Goal: Task Accomplishment & Management: Use online tool/utility

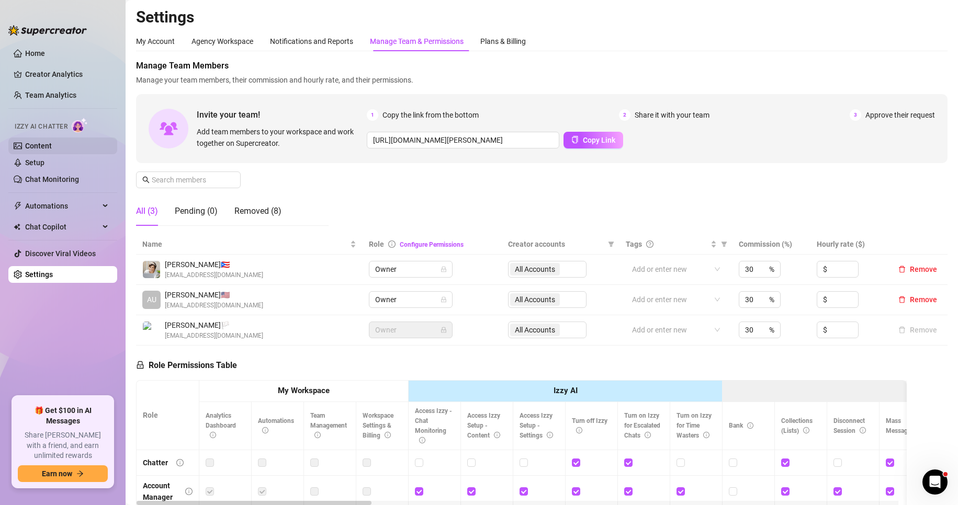
click at [37, 142] on link "Content" at bounding box center [38, 146] width 27 height 8
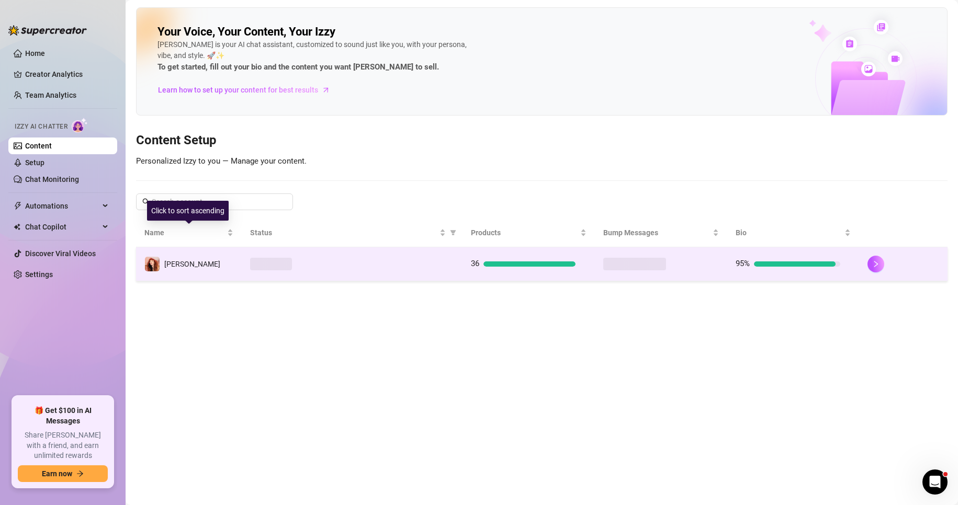
click at [176, 269] on div "[PERSON_NAME]" at bounding box center [192, 264] width 56 height 12
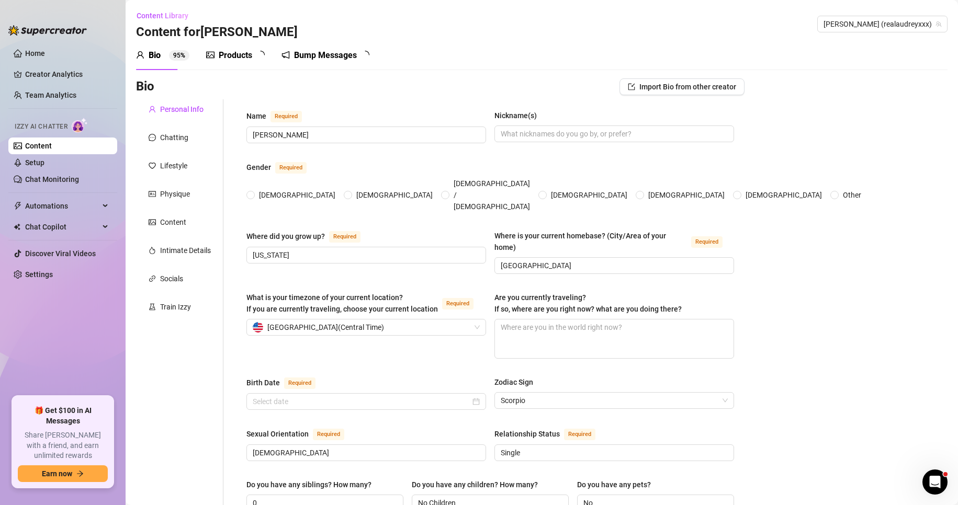
radio input "true"
type input "[DATE]"
click at [318, 55] on div "Bump Messages" at bounding box center [332, 55] width 63 height 13
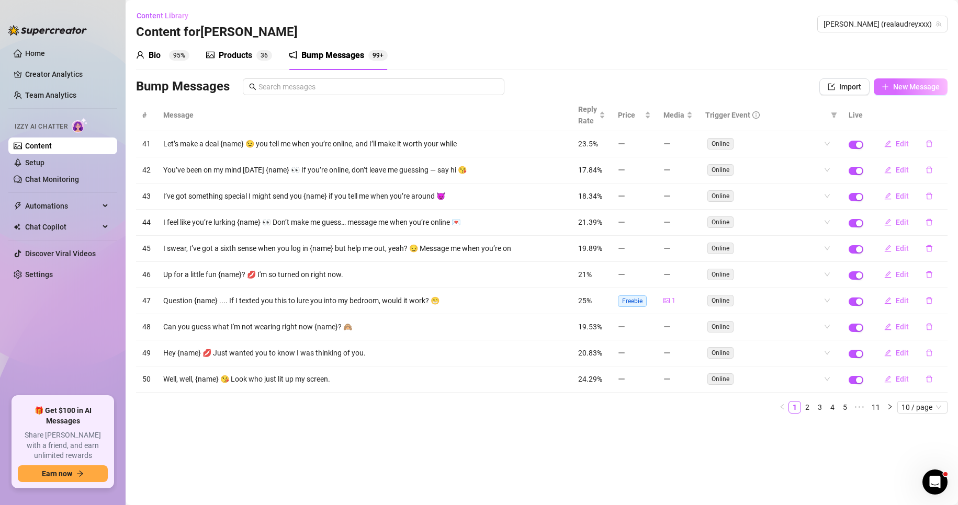
click at [892, 83] on button "New Message" at bounding box center [911, 86] width 74 height 17
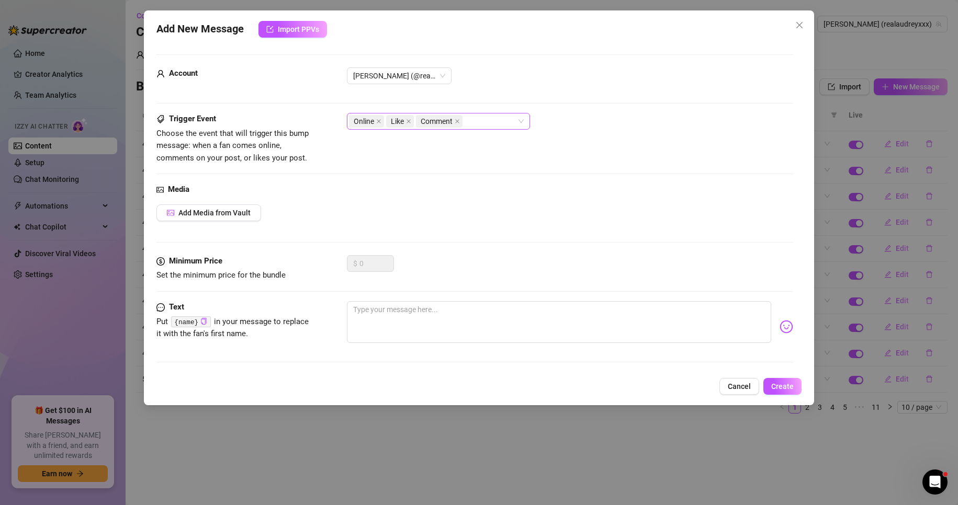
click at [412, 120] on span "Like" at bounding box center [400, 121] width 28 height 13
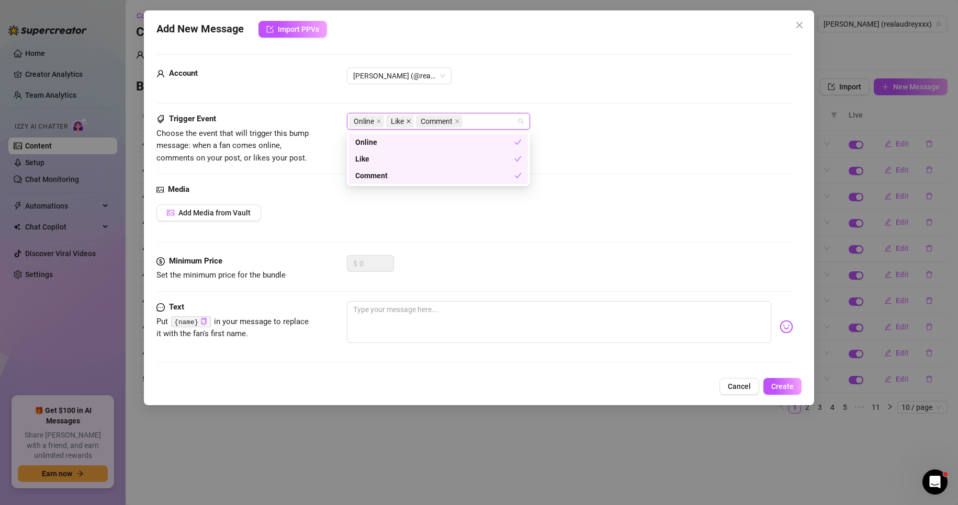
click at [409, 119] on icon "close" at bounding box center [408, 121] width 5 height 5
click at [427, 121] on icon "close" at bounding box center [427, 121] width 5 height 5
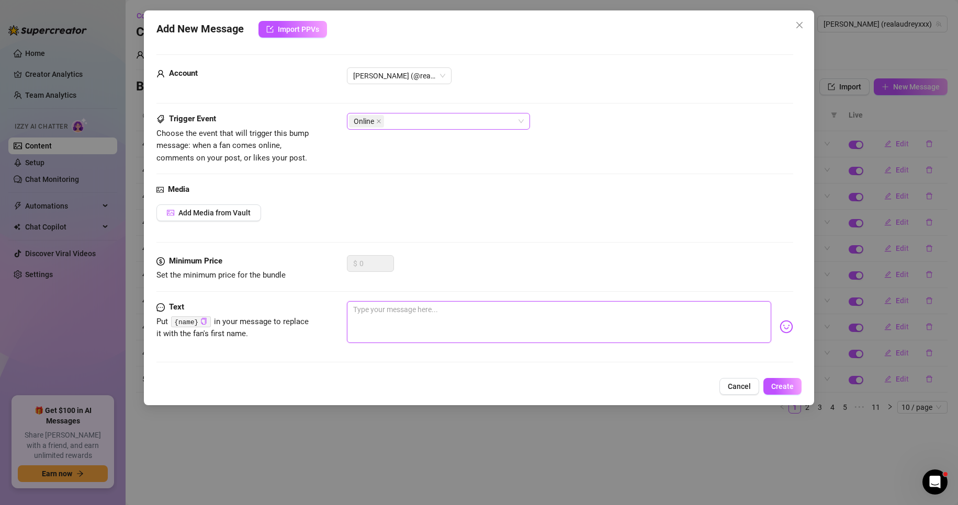
click at [378, 334] on textarea at bounding box center [559, 322] width 425 height 42
paste textarea "how do you like to be touched when you’re falling asleep next to someone? 👀"
type textarea "how do you like to be touched when you’re falling asleep next to someone? 👀"
click at [366, 316] on textarea "how do you like to be touched when you’re falling asleep next to someone? 👀" at bounding box center [559, 322] width 425 height 42
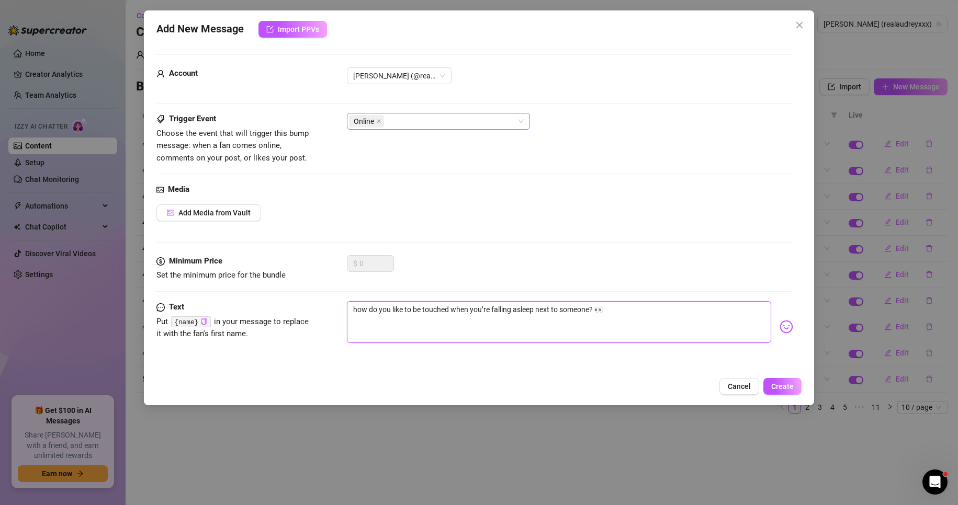
type textarea "ow do you like to be touched when you’re falling asleep next to someone? 👀"
type textarea "How do you like to be touched when you’re falling asleep next to someone? 👀"
click at [771, 382] on button "Create" at bounding box center [782, 386] width 38 height 17
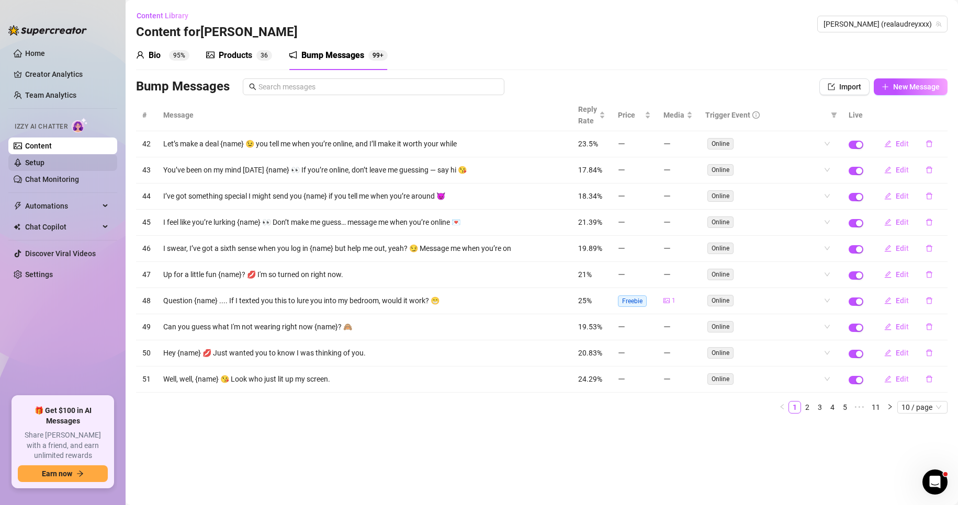
click at [44, 164] on link "Setup" at bounding box center [34, 163] width 19 height 8
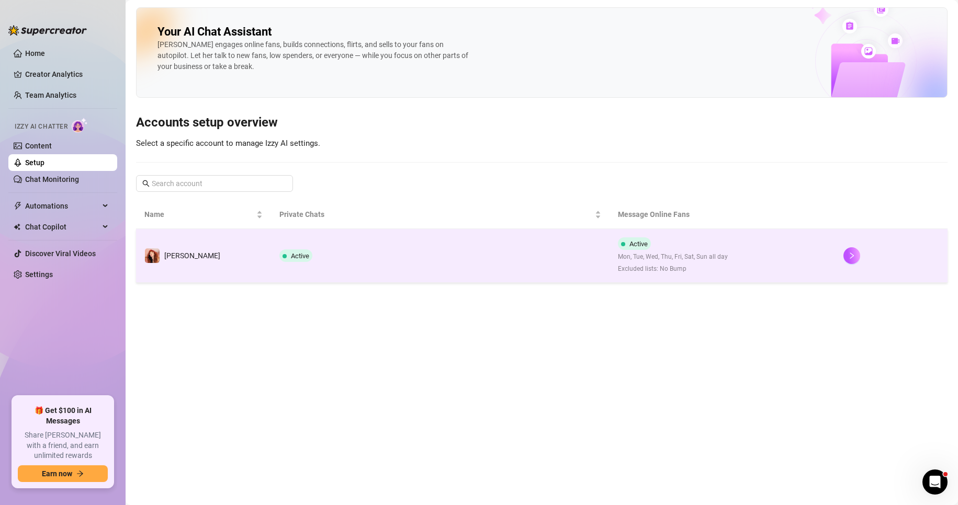
click at [175, 247] on td "[PERSON_NAME]" at bounding box center [203, 256] width 135 height 54
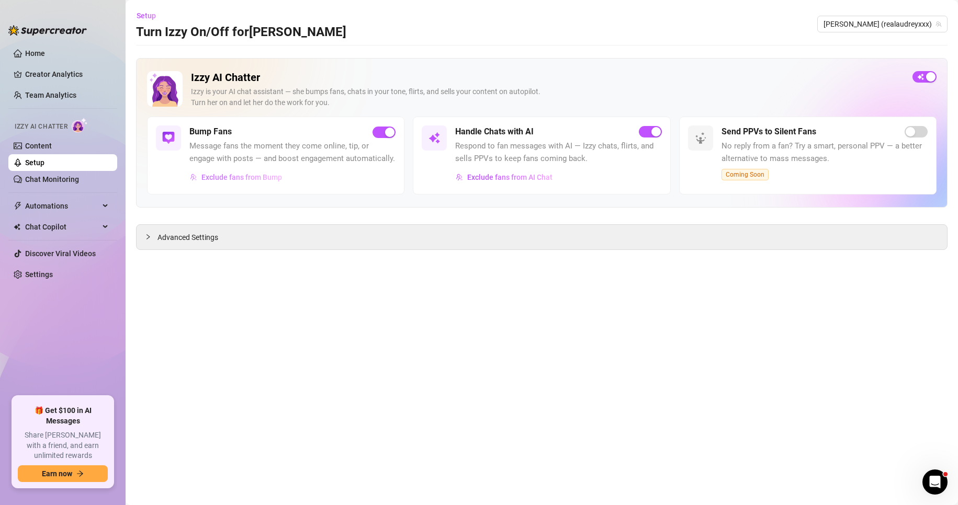
click at [216, 182] on span "Exclude fans from Bump" at bounding box center [241, 177] width 81 height 8
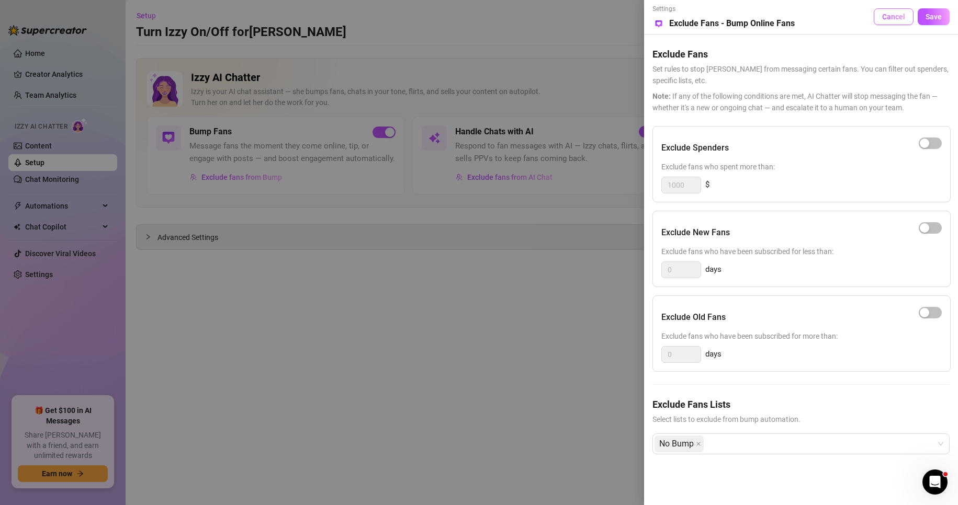
click at [881, 22] on button "Cancel" at bounding box center [894, 16] width 40 height 17
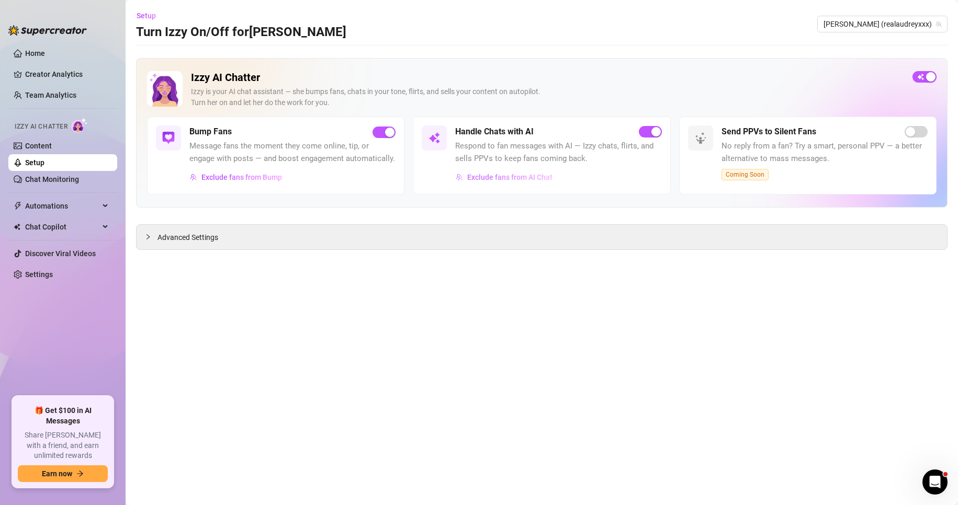
click at [482, 182] on span "Exclude fans from AI Chat" at bounding box center [509, 177] width 85 height 8
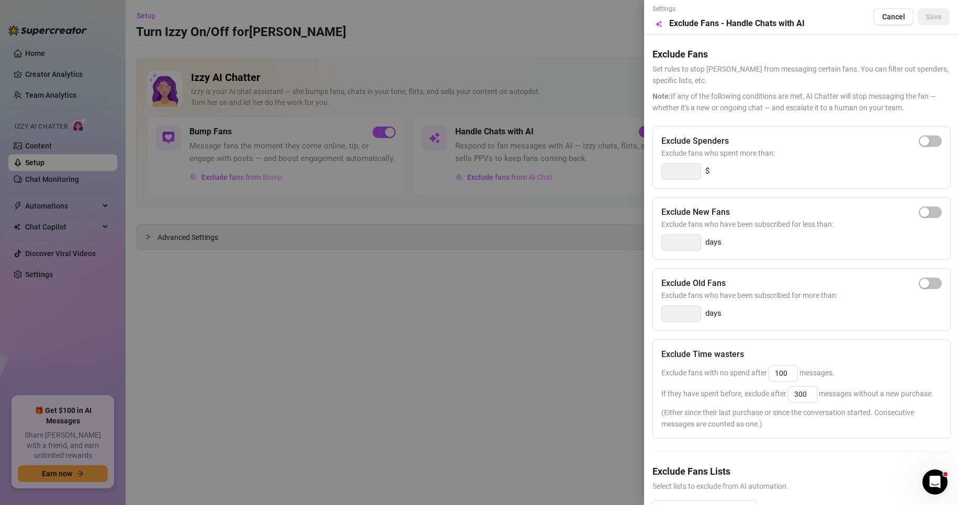
click at [438, 302] on div at bounding box center [479, 252] width 958 height 505
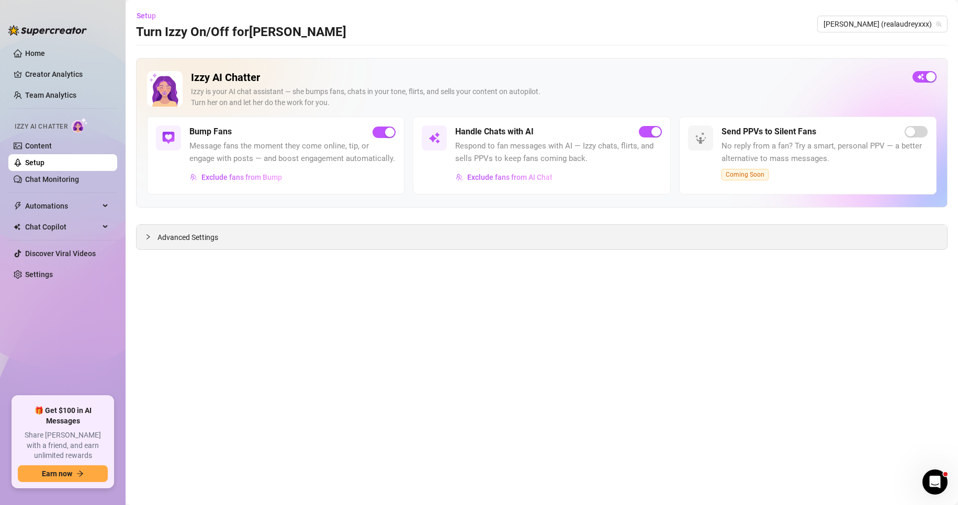
click at [156, 250] on div "Advanced Settings" at bounding box center [542, 237] width 810 height 25
click at [151, 243] on div at bounding box center [151, 237] width 13 height 12
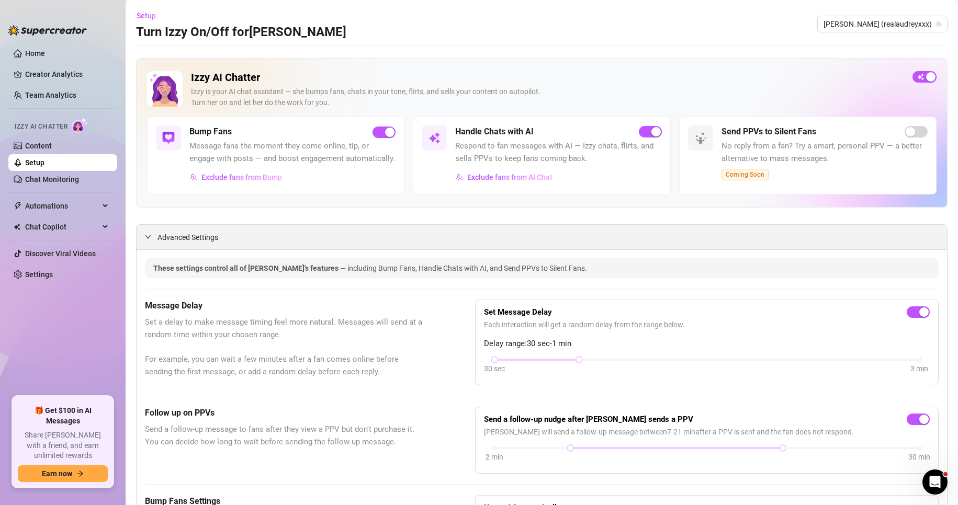
click at [147, 240] on icon "expanded" at bounding box center [148, 237] width 6 height 6
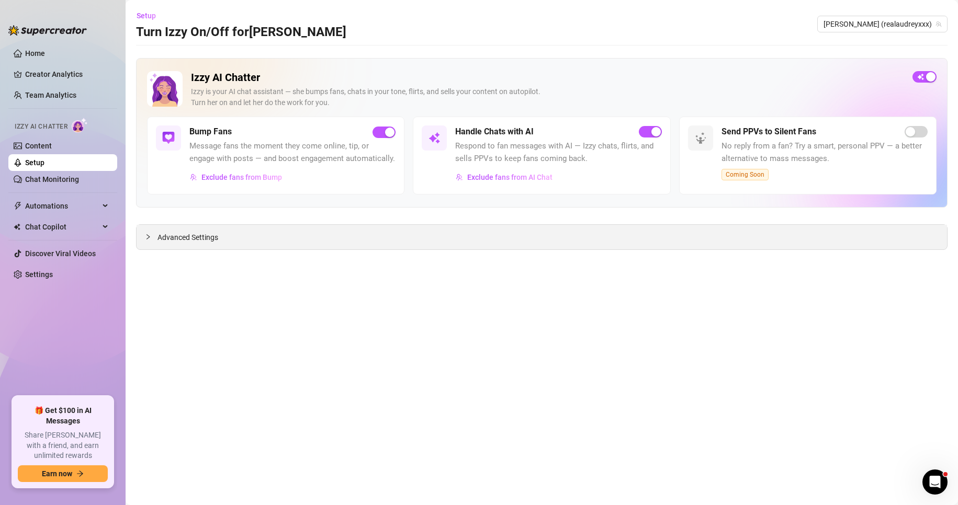
click at [147, 240] on icon "collapsed" at bounding box center [148, 237] width 6 height 6
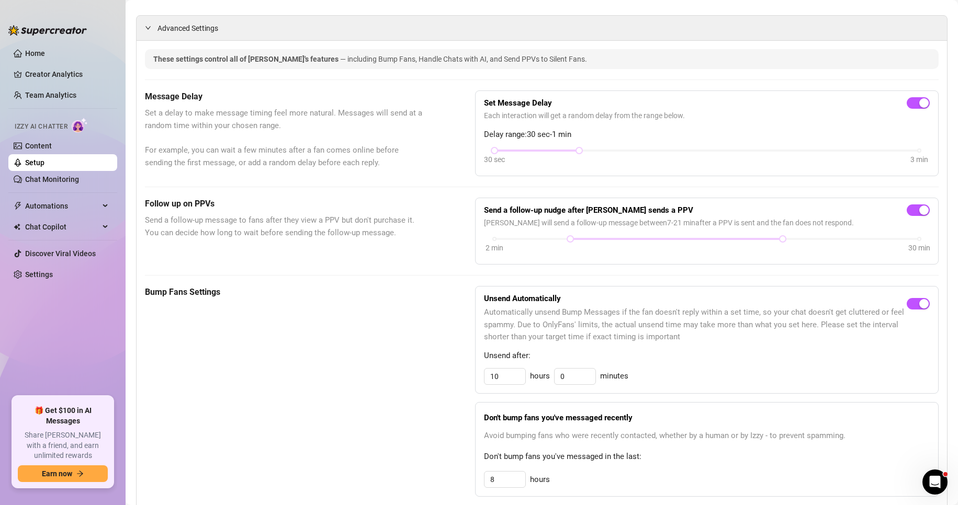
scroll to position [419, 0]
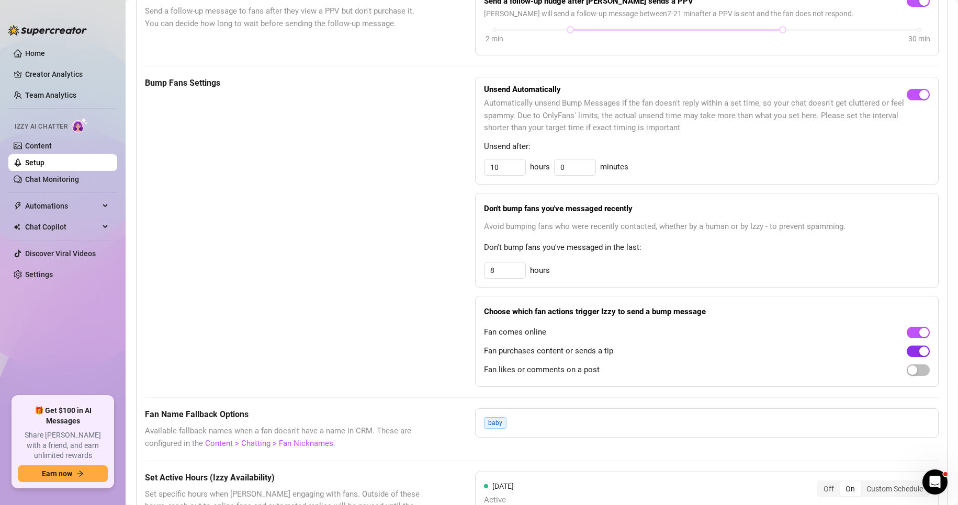
click at [907, 357] on span "button" at bounding box center [918, 352] width 23 height 12
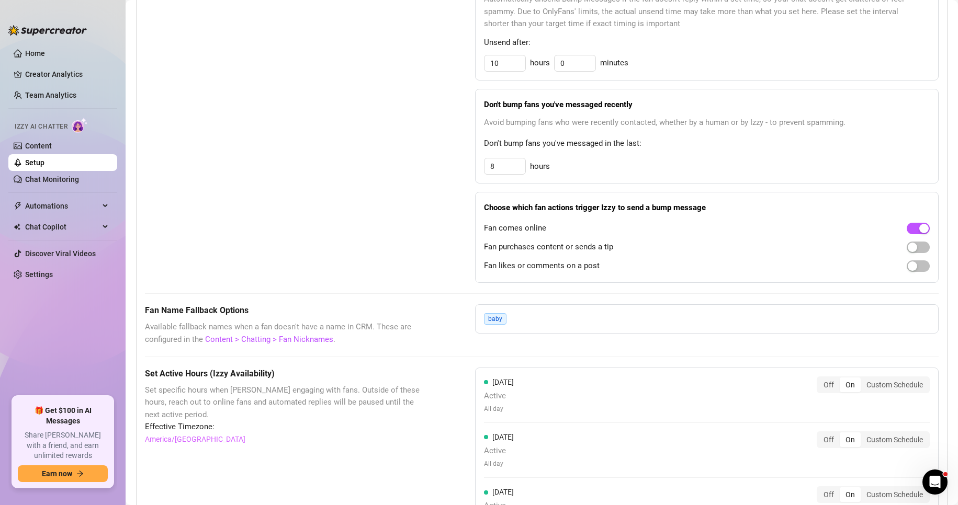
scroll to position [523, 0]
click at [908, 253] on button "button" at bounding box center [918, 247] width 23 height 12
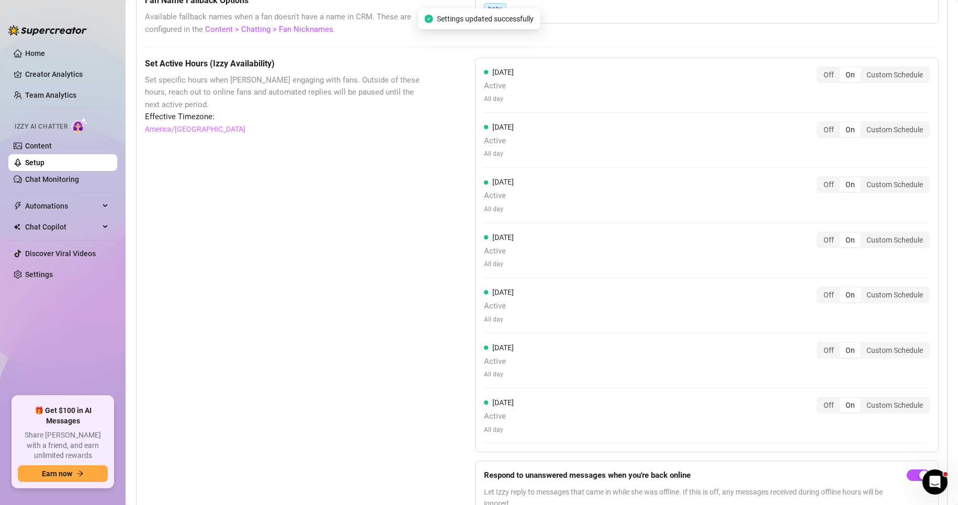
scroll to position [733, 0]
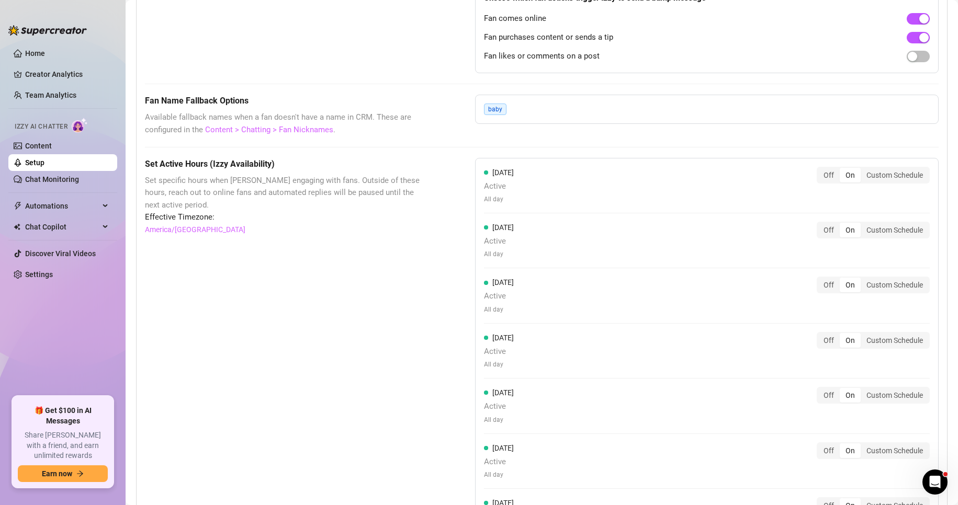
click at [310, 134] on link "Content > Chatting > Fan Nicknames" at bounding box center [269, 129] width 128 height 9
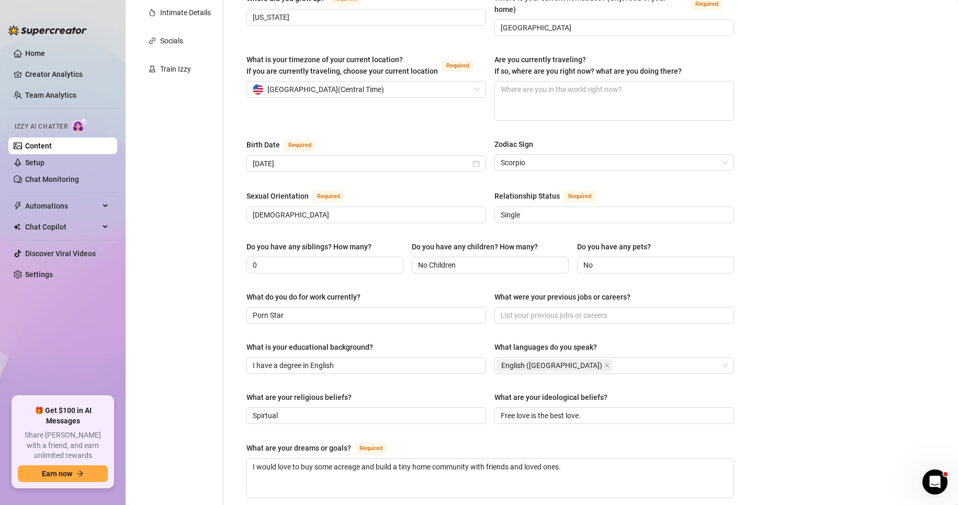
scroll to position [99, 0]
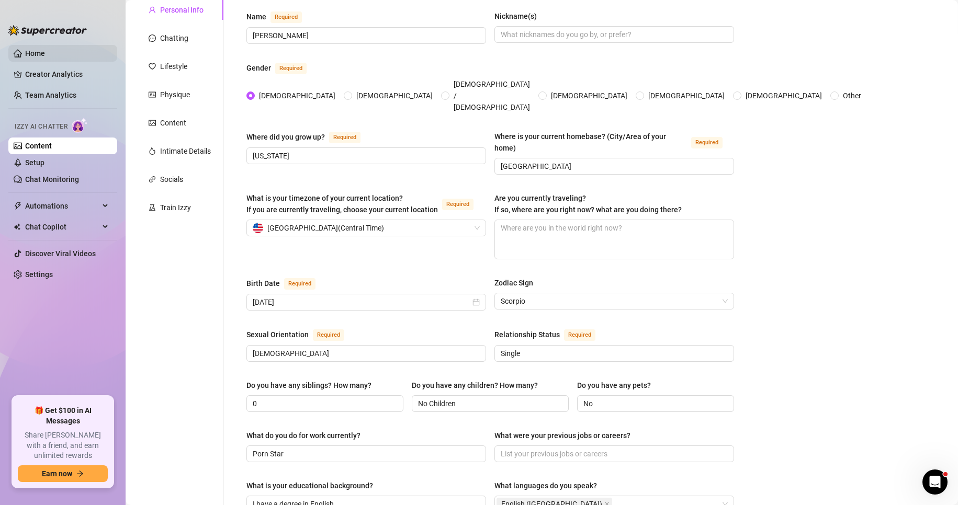
click at [27, 50] on link "Home" at bounding box center [35, 53] width 20 height 8
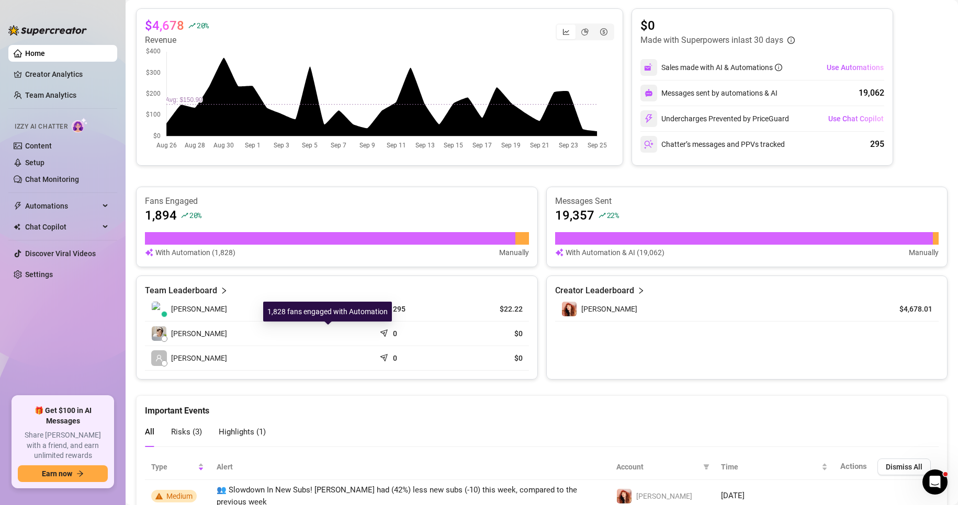
scroll to position [338, 0]
